Goal: Check status

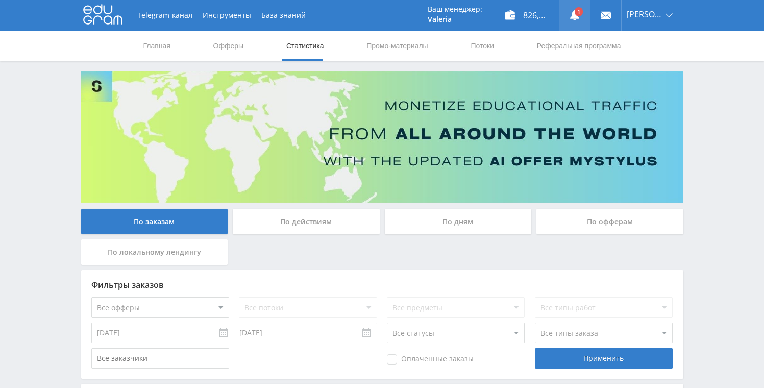
click at [579, 19] on icon at bounding box center [575, 15] width 10 height 10
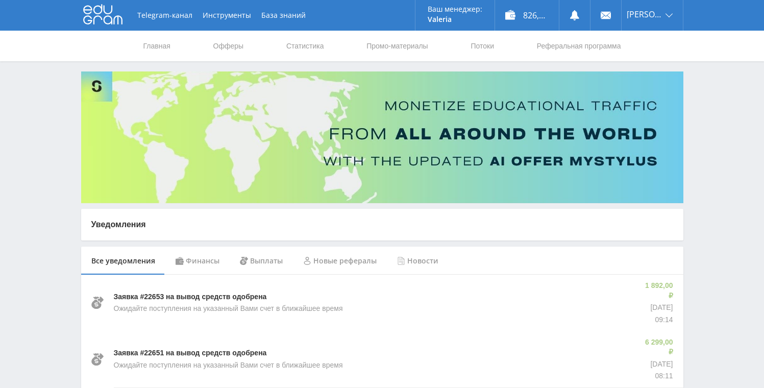
click at [335, 41] on nav "Главная Офферы Статистика Промо-материалы Потоки Реферальная программа" at bounding box center [382, 46] width 480 height 31
click at [318, 46] on link "Статистика" at bounding box center [305, 46] width 40 height 31
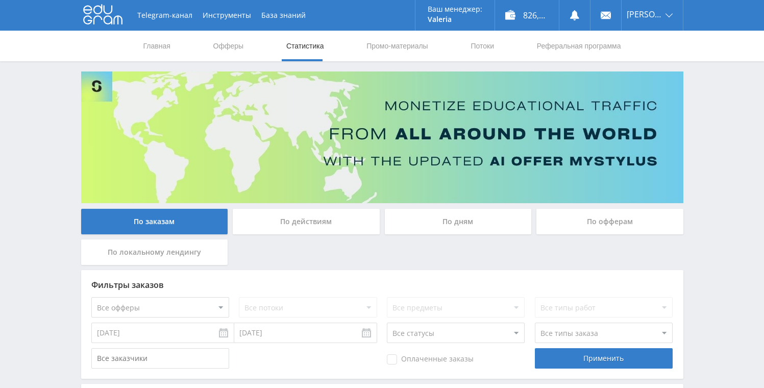
click at [417, 230] on div "По дням" at bounding box center [458, 222] width 147 height 26
click at [0, 0] on input "По дням" at bounding box center [0, 0] width 0 height 0
